Goal: Task Accomplishment & Management: Use online tool/utility

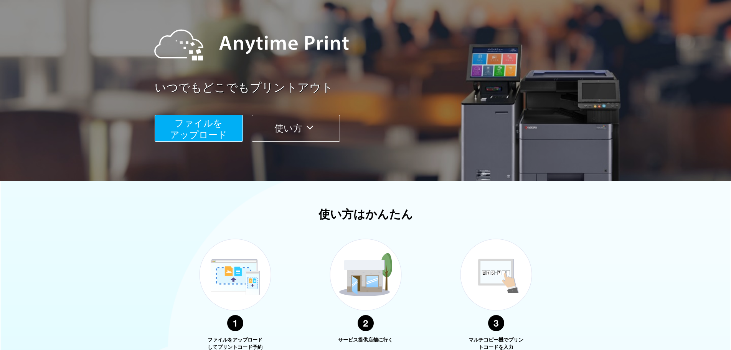
scroll to position [77, 0]
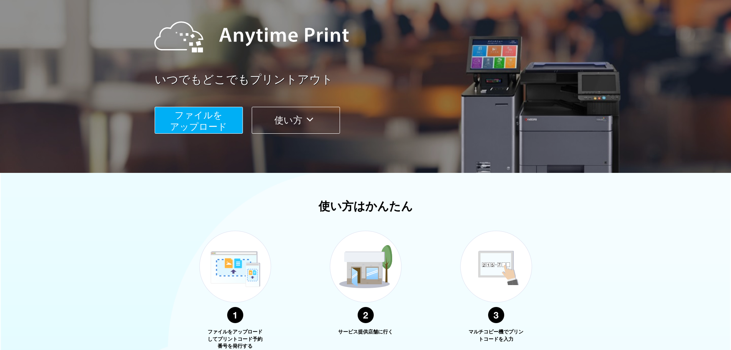
click at [212, 125] on span "ファイルを ​​アップロード" at bounding box center [198, 121] width 57 height 22
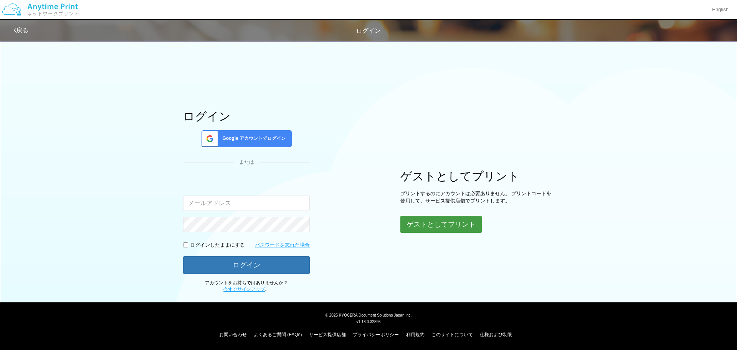
click at [432, 226] on button "ゲストとしてプリント" at bounding box center [440, 224] width 81 height 17
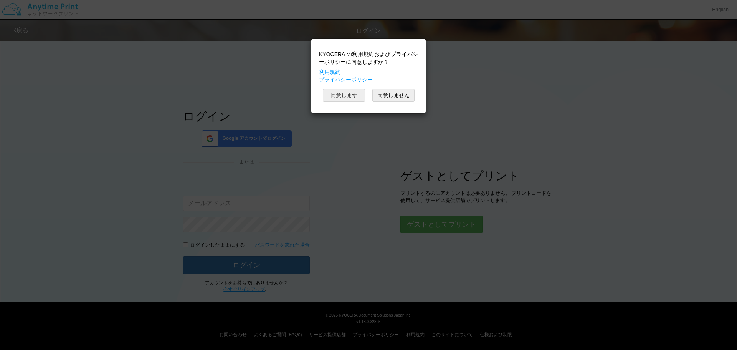
click at [345, 91] on button "同意します" at bounding box center [344, 95] width 42 height 13
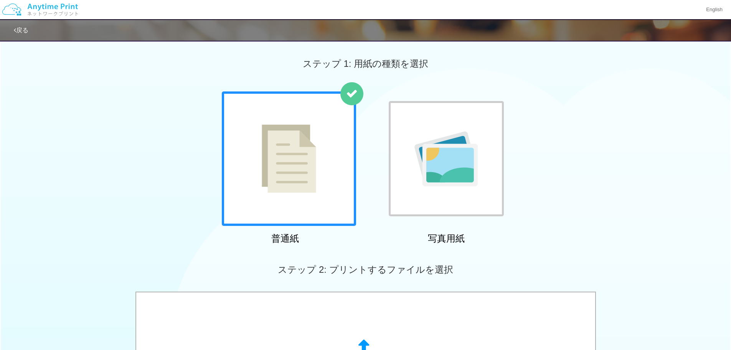
click at [319, 178] on div at bounding box center [289, 158] width 134 height 134
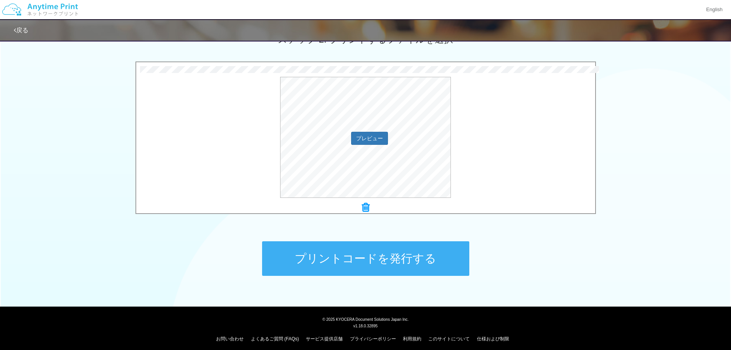
scroll to position [230, 0]
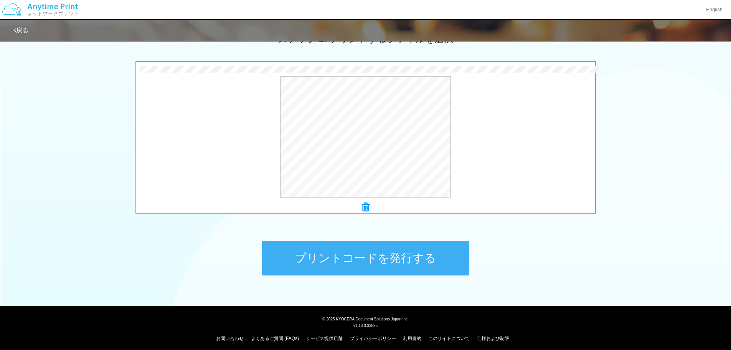
click at [384, 264] on button "プリントコードを発行する" at bounding box center [365, 258] width 207 height 35
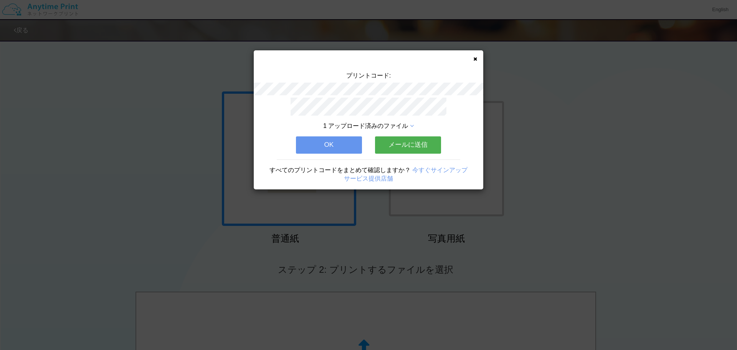
click at [406, 122] on span "1 アップロード済みのファイル" at bounding box center [365, 125] width 85 height 7
click at [412, 123] on icon at bounding box center [412, 126] width 4 height 6
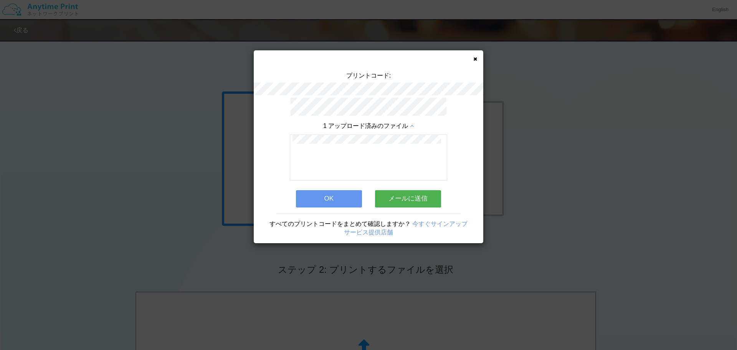
click at [412, 123] on icon at bounding box center [412, 126] width 4 height 6
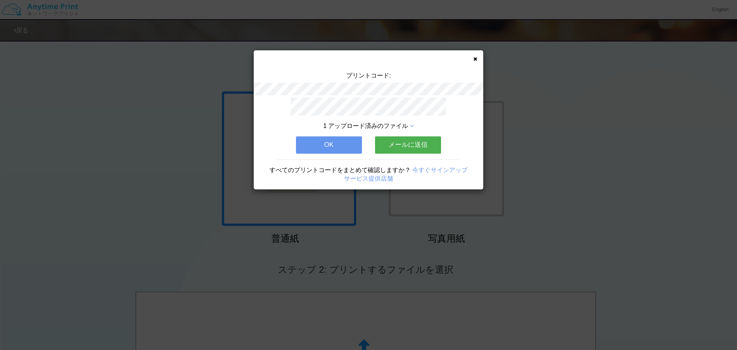
click at [385, 139] on button "メールに送信" at bounding box center [408, 144] width 66 height 17
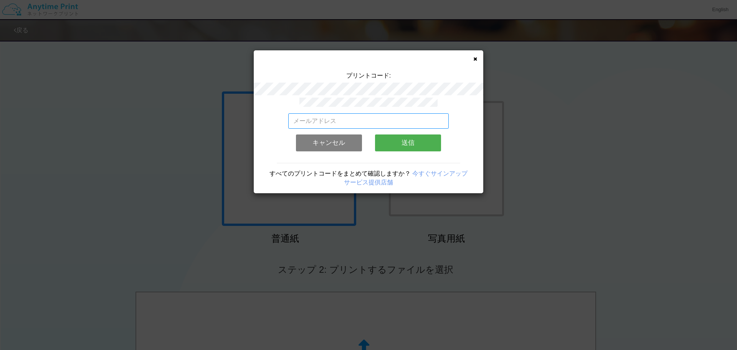
click at [368, 119] on input "email" at bounding box center [368, 120] width 161 height 15
type input "s"
type input "す"
type input "[DOMAIN_NAME][EMAIL_ADDRESS][DOMAIN_NAME]"
click at [395, 139] on button "送信" at bounding box center [408, 142] width 66 height 17
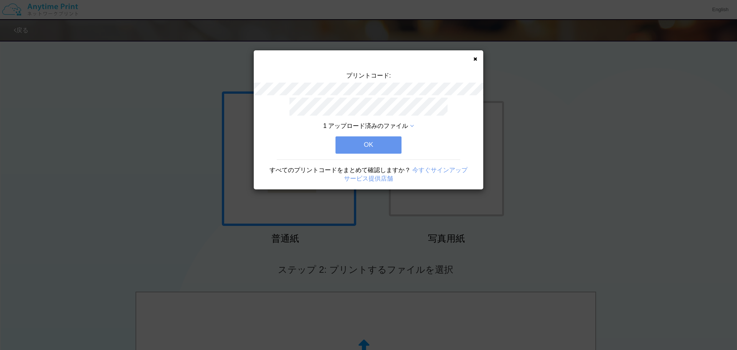
click at [394, 137] on button "OK" at bounding box center [368, 144] width 66 height 17
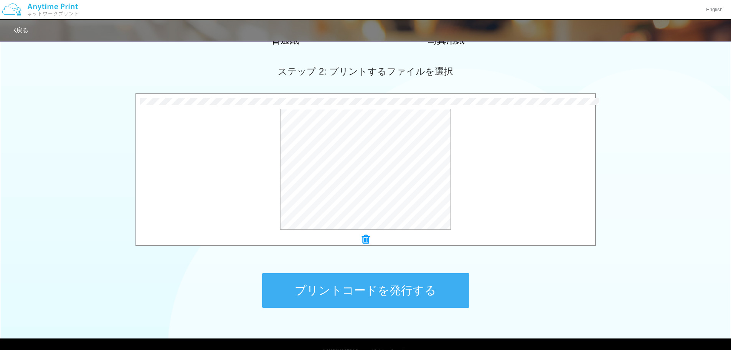
scroll to position [234, 0]
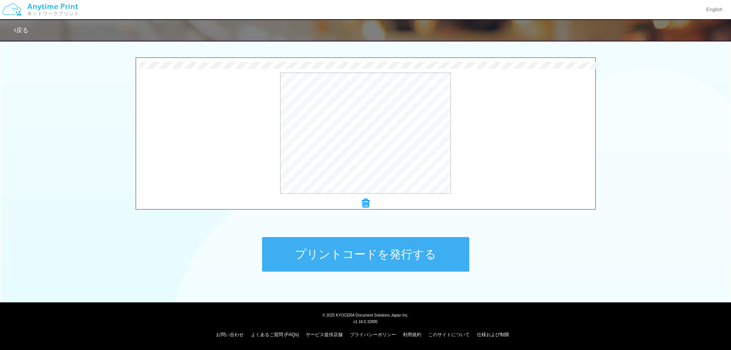
click at [344, 257] on button "プリントコードを発行する" at bounding box center [365, 254] width 207 height 35
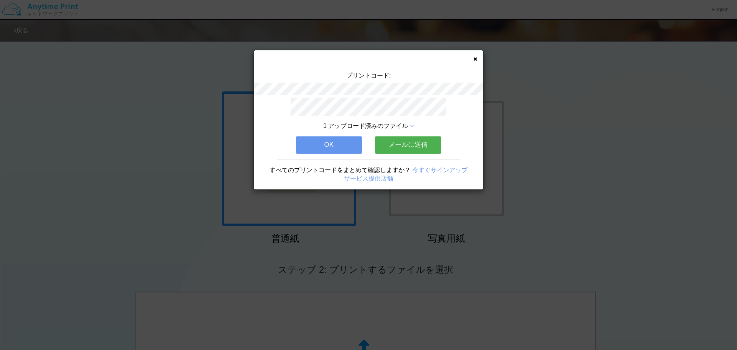
click at [394, 138] on button "メールに送信" at bounding box center [408, 144] width 66 height 17
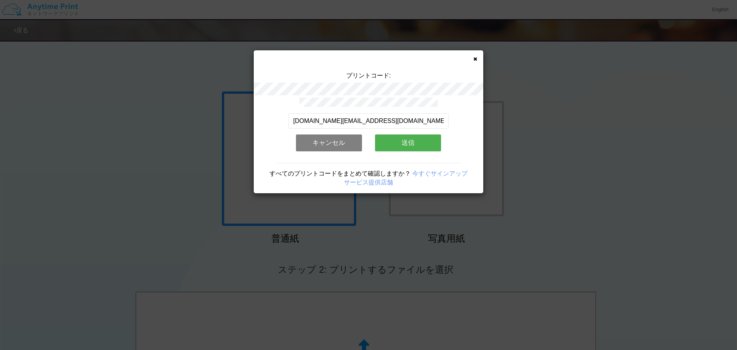
click at [389, 135] on button "送信" at bounding box center [408, 142] width 66 height 17
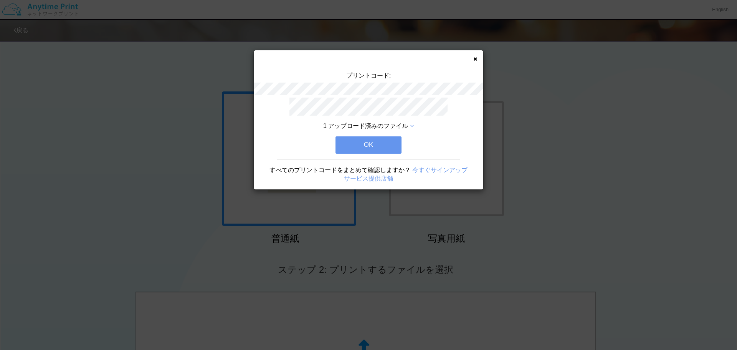
click at [388, 137] on button "OK" at bounding box center [368, 144] width 66 height 17
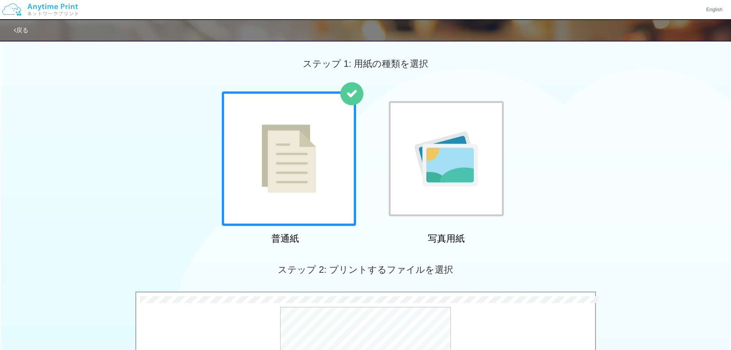
scroll to position [230, 0]
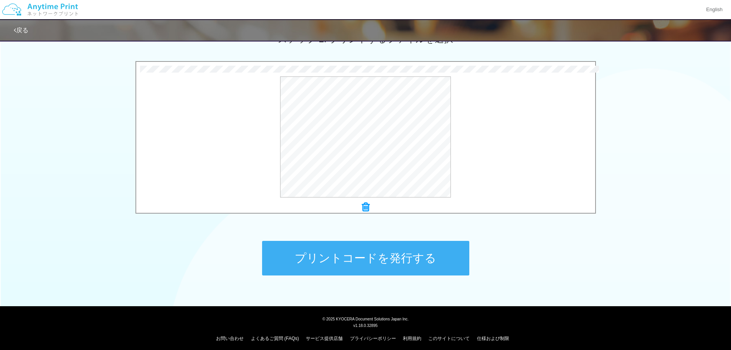
click at [351, 257] on button "プリントコードを発行する" at bounding box center [365, 258] width 207 height 35
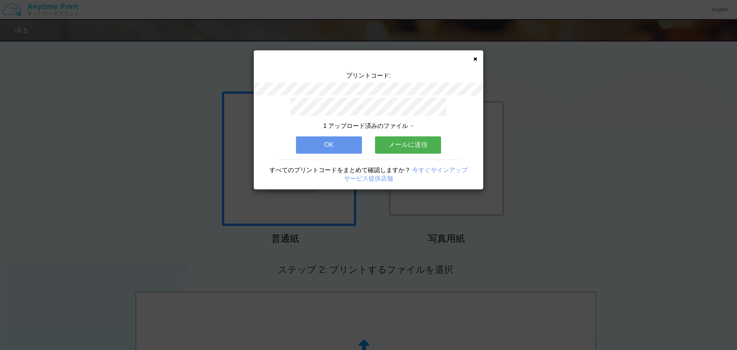
click at [396, 144] on button "メールに送信" at bounding box center [408, 144] width 66 height 17
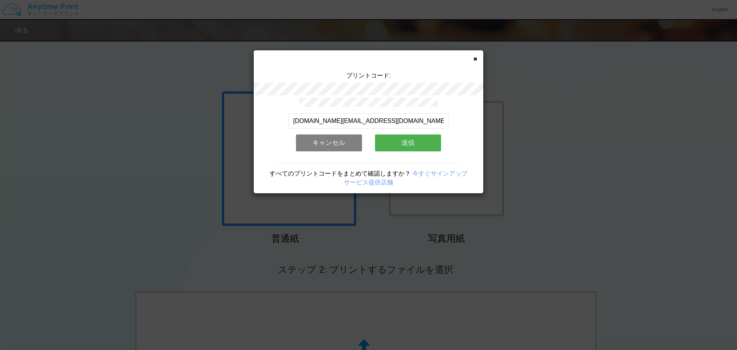
click at [399, 135] on button "送信" at bounding box center [408, 142] width 66 height 17
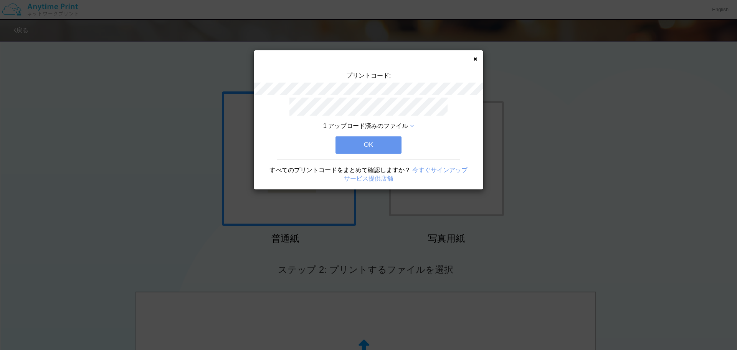
click at [386, 141] on button "OK" at bounding box center [368, 144] width 66 height 17
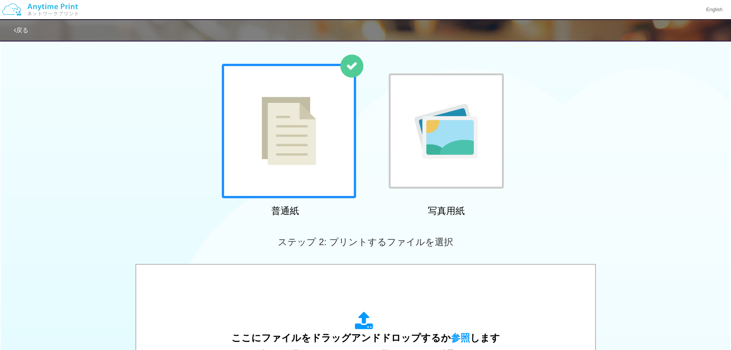
scroll to position [38, 0]
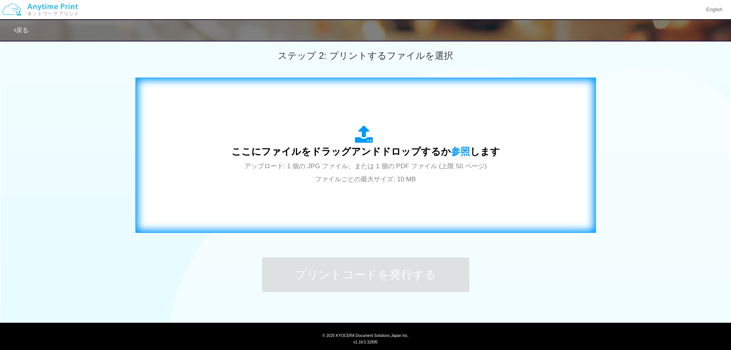
scroll to position [234, 0]
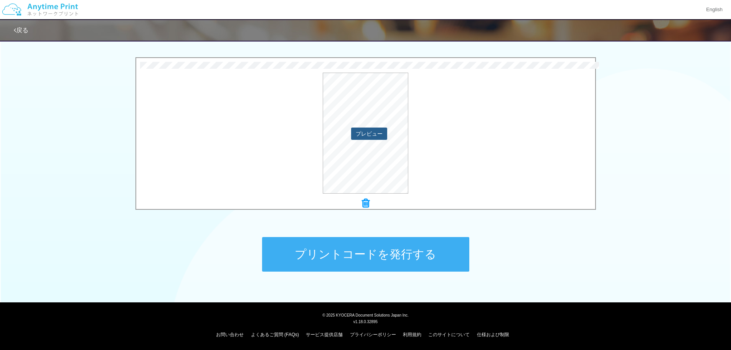
click at [379, 130] on button "プレビュー" at bounding box center [369, 133] width 36 height 12
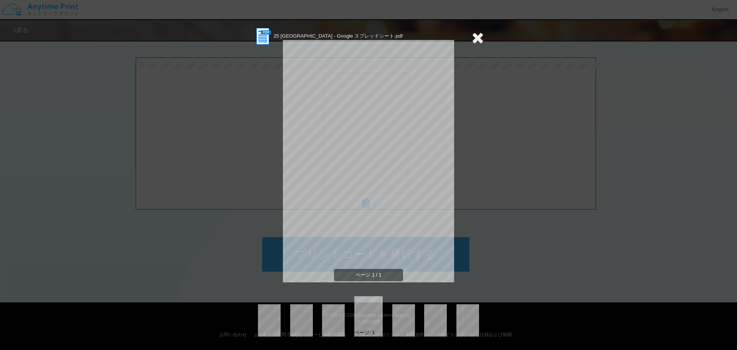
click at [481, 35] on icon at bounding box center [478, 37] width 12 height 15
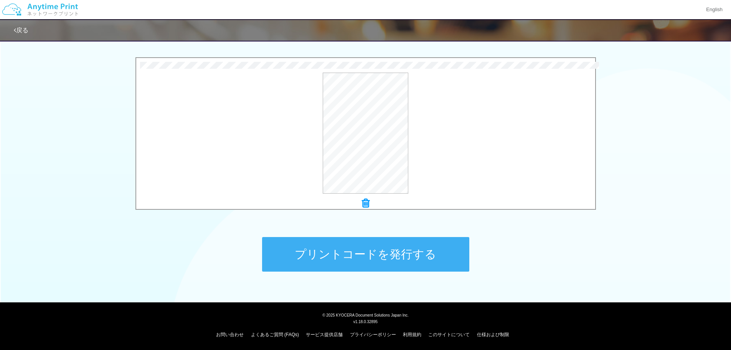
click at [379, 251] on button "プリントコードを発行する" at bounding box center [365, 254] width 207 height 35
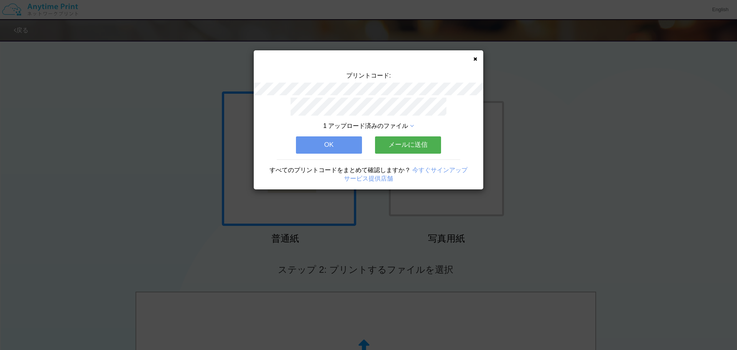
click at [395, 136] on button "メールに送信" at bounding box center [408, 144] width 66 height 17
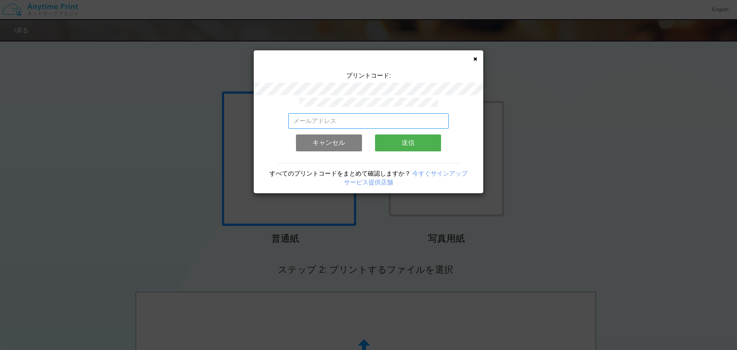
click at [319, 117] on input "email" at bounding box center [368, 120] width 161 height 15
type input "[DOMAIN_NAME][EMAIL_ADDRESS][DOMAIN_NAME]"
click at [396, 135] on button "送信" at bounding box center [408, 142] width 66 height 17
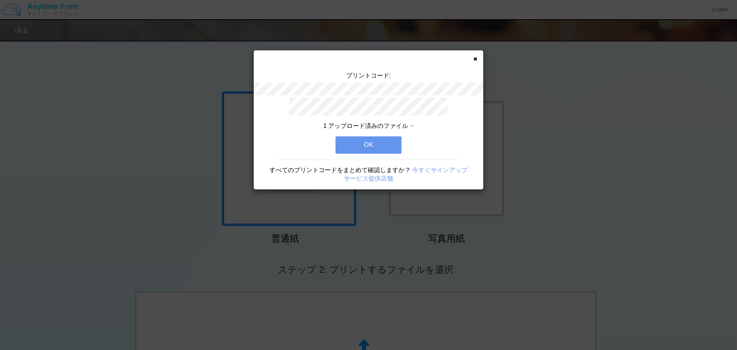
click at [390, 139] on button "OK" at bounding box center [368, 144] width 66 height 17
